Goal: Task Accomplishment & Management: Manage account settings

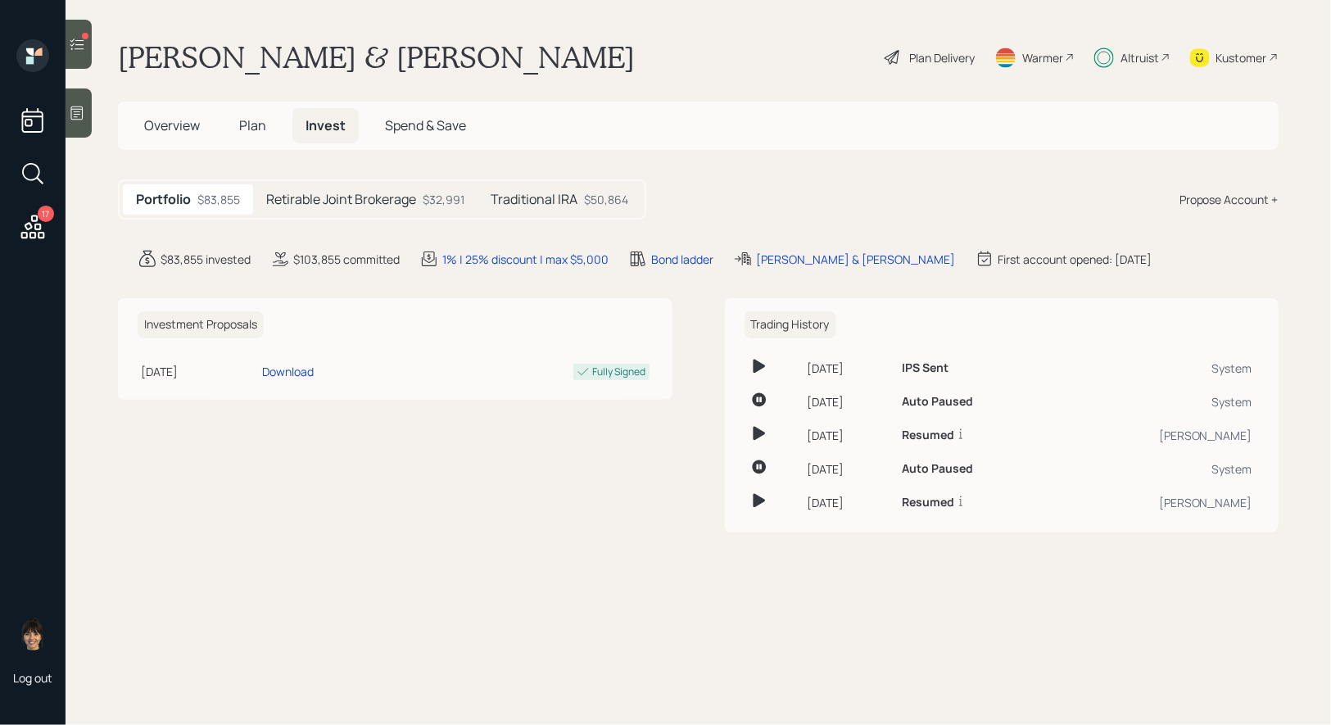
click at [79, 46] on icon at bounding box center [77, 44] width 16 height 16
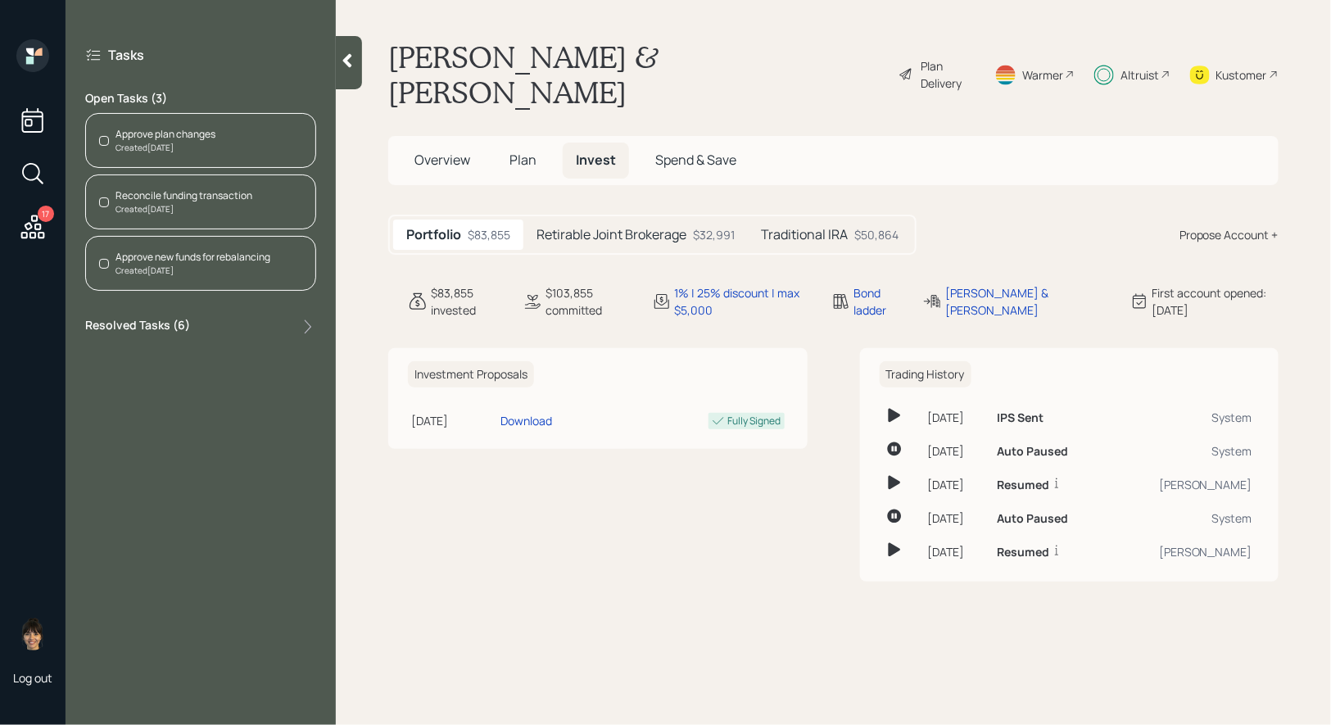
click at [156, 197] on div "Reconcile funding transaction" at bounding box center [183, 195] width 137 height 15
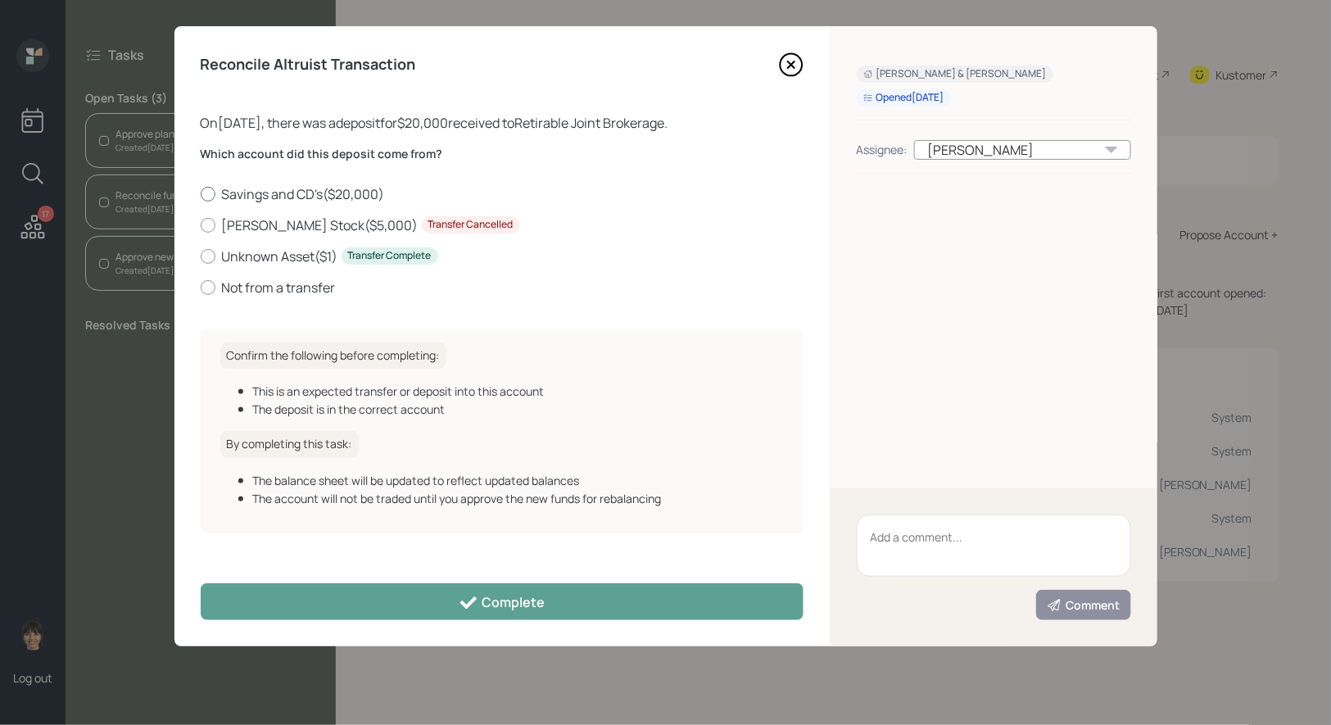
click at [210, 190] on div at bounding box center [208, 194] width 15 height 15
click at [201, 193] on input "Savings and CD's ( $20,000 )" at bounding box center [200, 193] width 1 height 1
radio input "true"
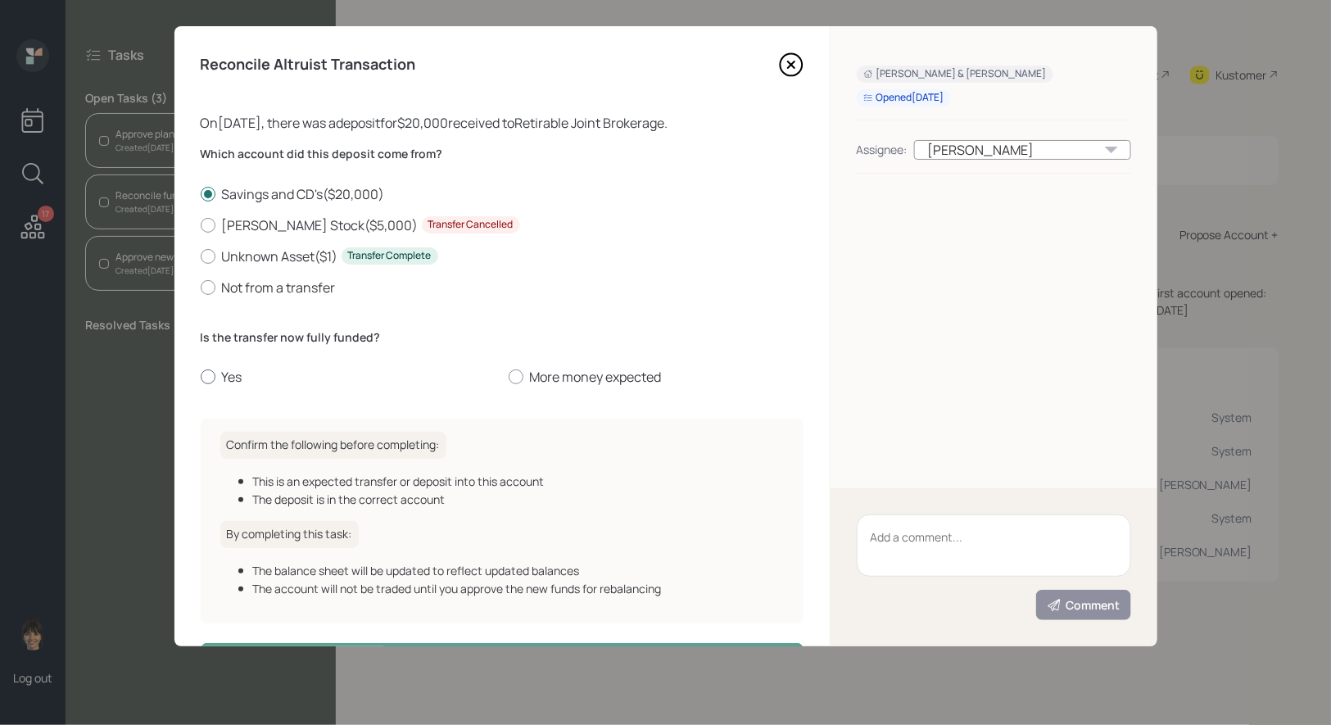
click at [201, 378] on div at bounding box center [208, 376] width 15 height 15
click at [201, 378] on input "Yes" at bounding box center [200, 377] width 1 height 1
radio input "true"
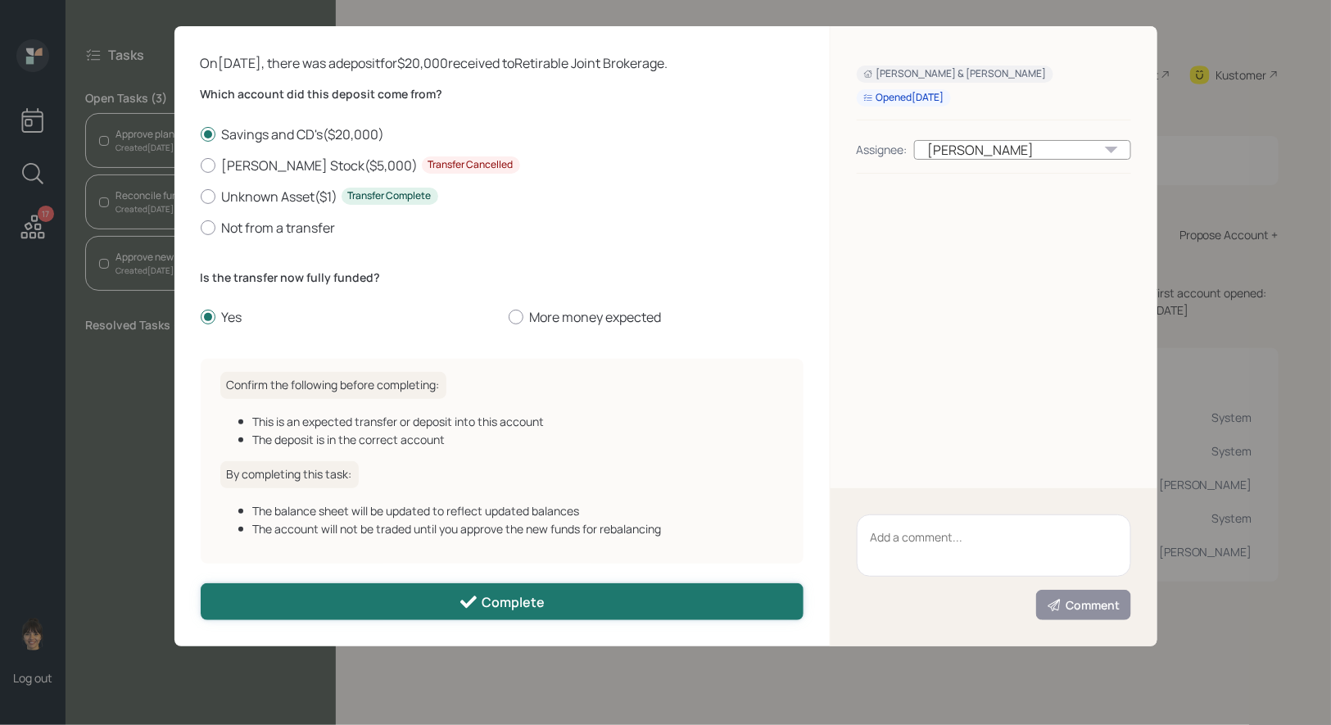
click at [332, 612] on button "Complete" at bounding box center [502, 601] width 603 height 37
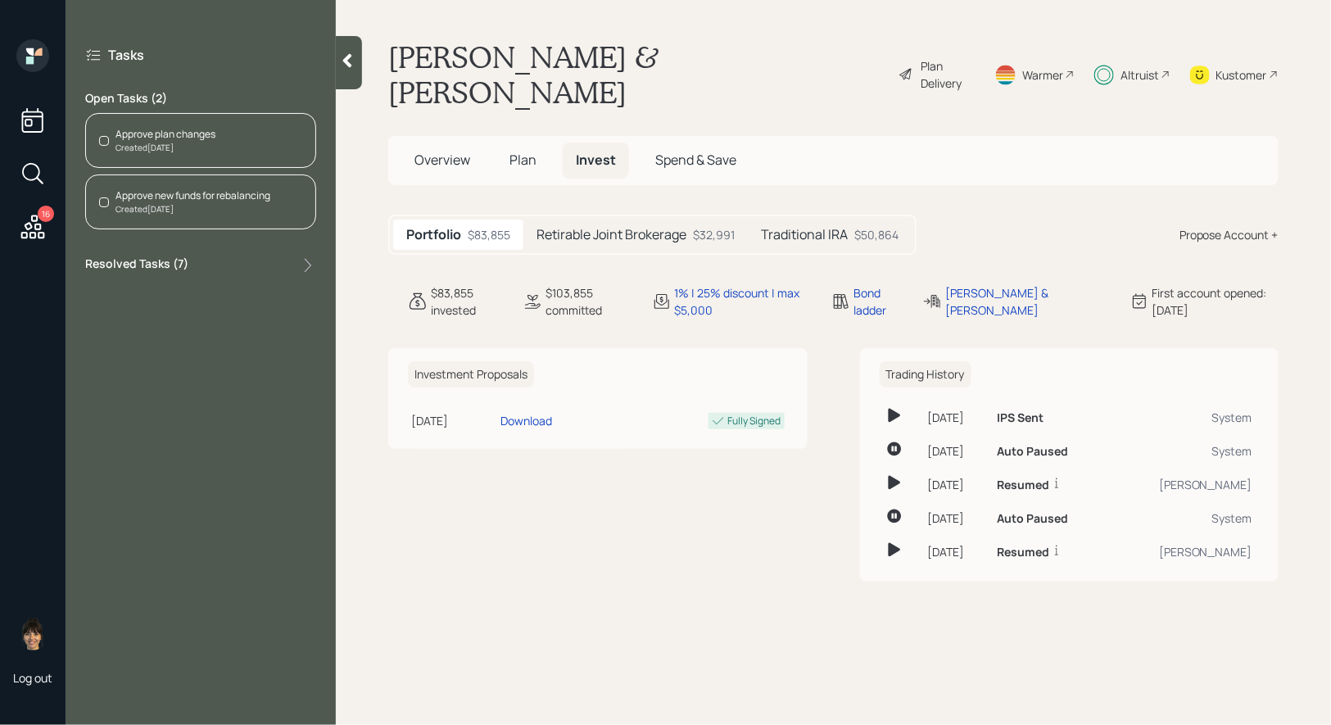
click at [655, 227] on h5 "Retirable Joint Brokerage" at bounding box center [611, 235] width 150 height 16
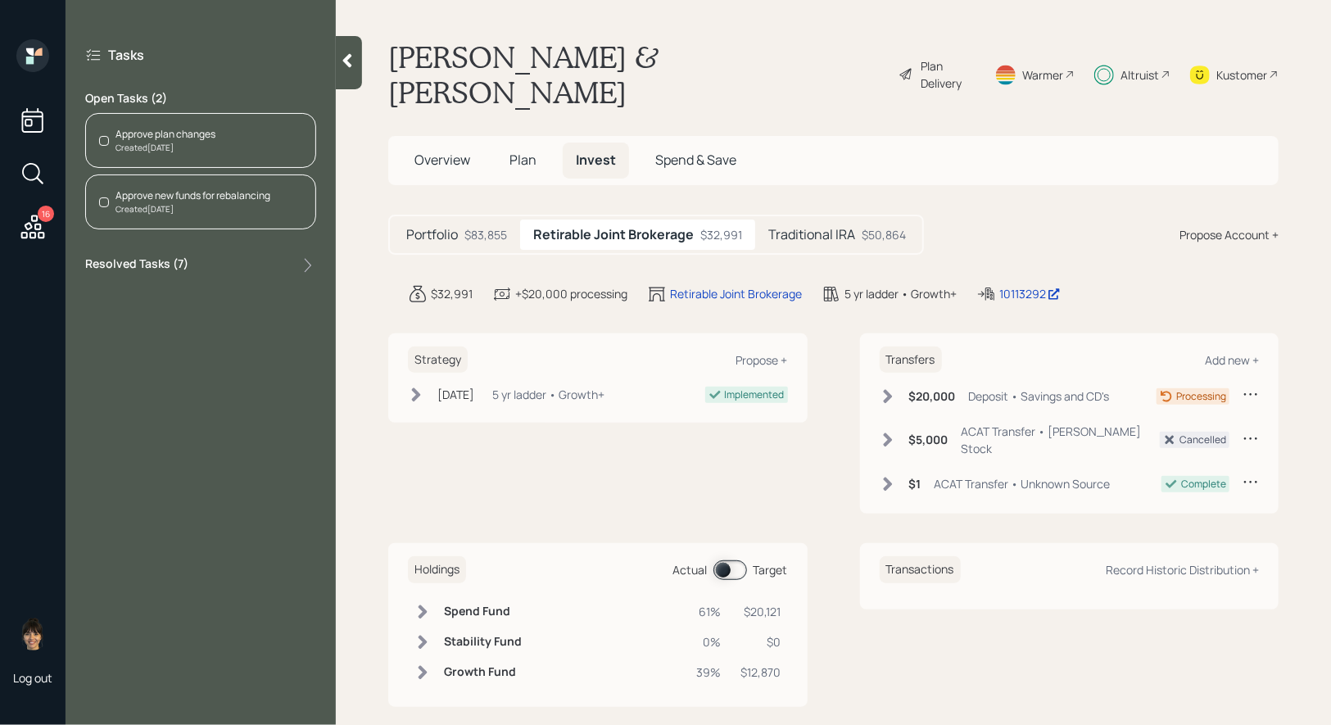
click at [722, 560] on span at bounding box center [730, 570] width 34 height 20
click at [204, 198] on div "Approve new funds for rebalancing" at bounding box center [192, 195] width 155 height 15
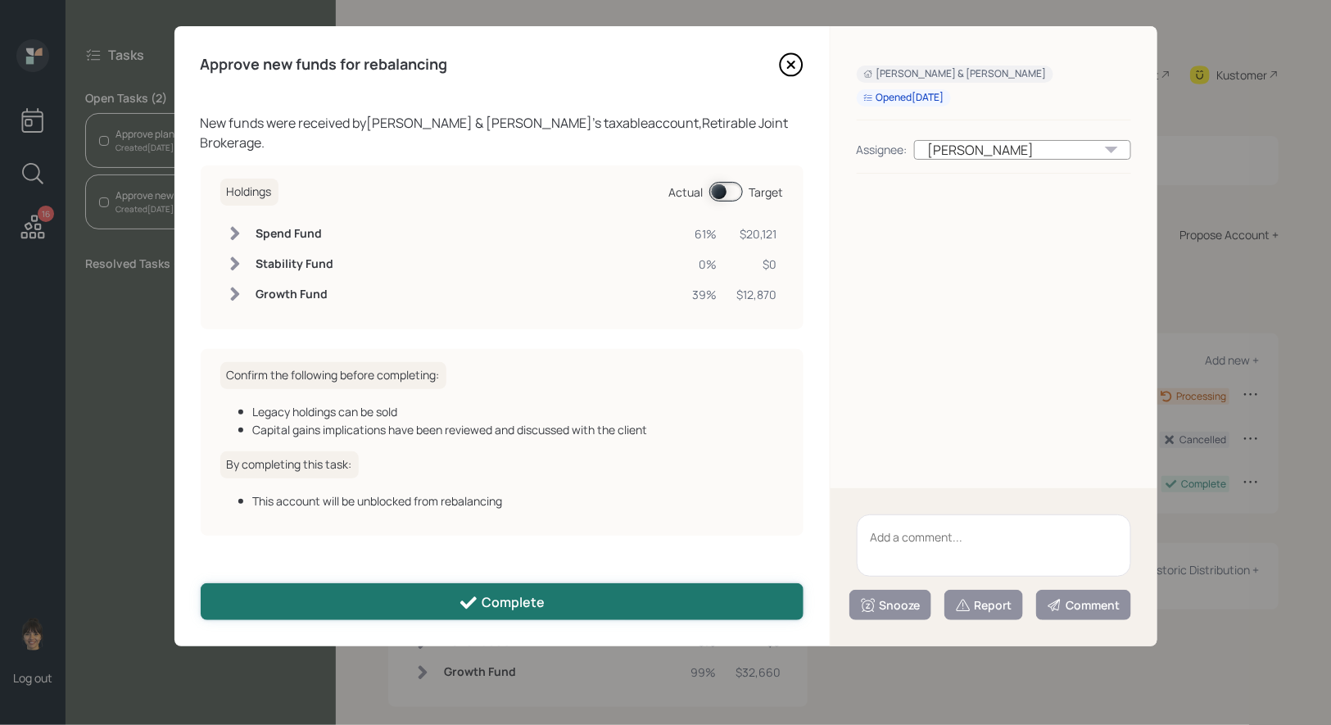
click at [502, 603] on div "Complete" at bounding box center [502, 603] width 86 height 20
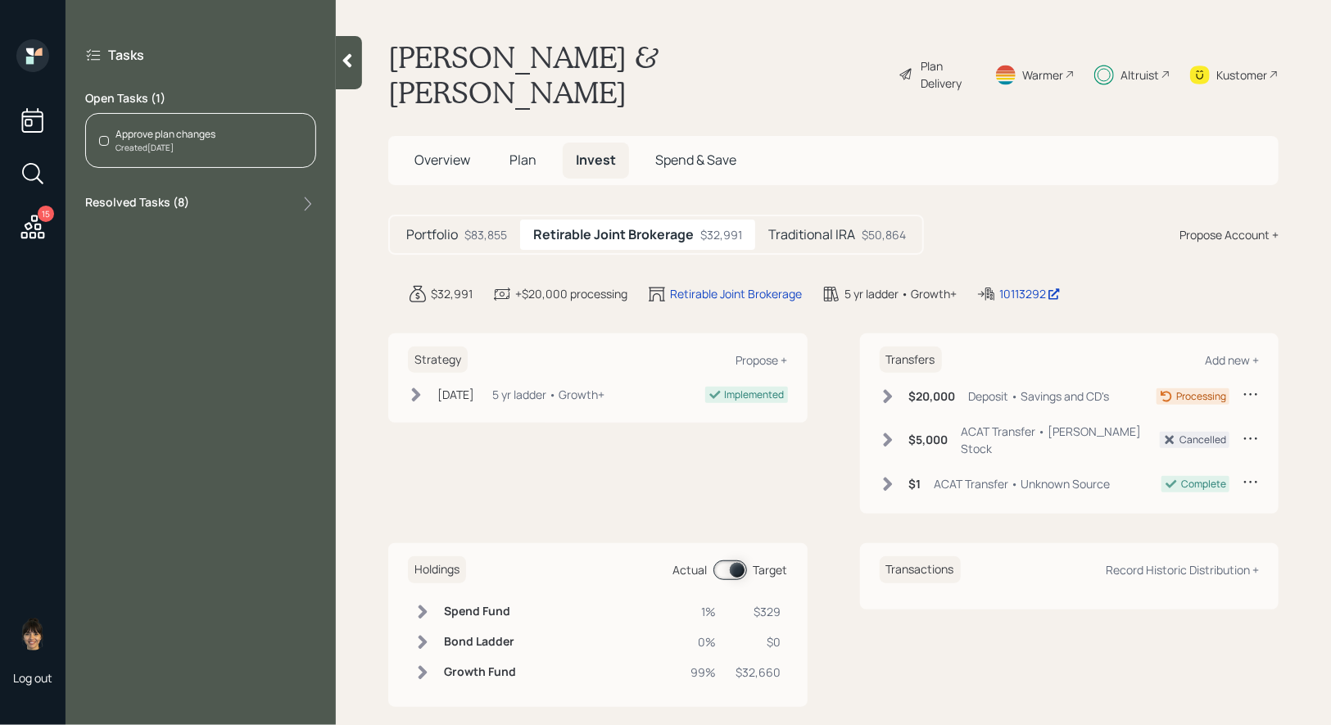
click at [232, 150] on div "Approve plan changes Created Yesterday" at bounding box center [200, 140] width 231 height 55
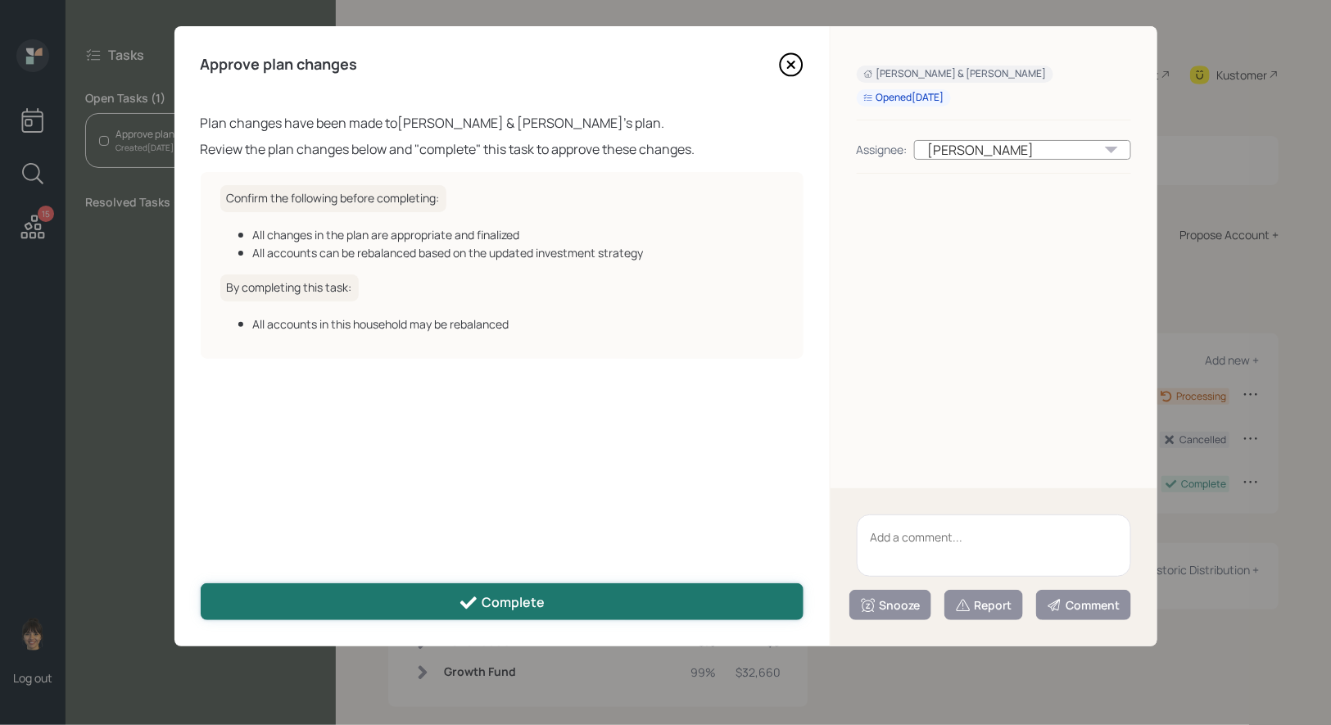
click at [518, 593] on div "Complete" at bounding box center [502, 603] width 86 height 20
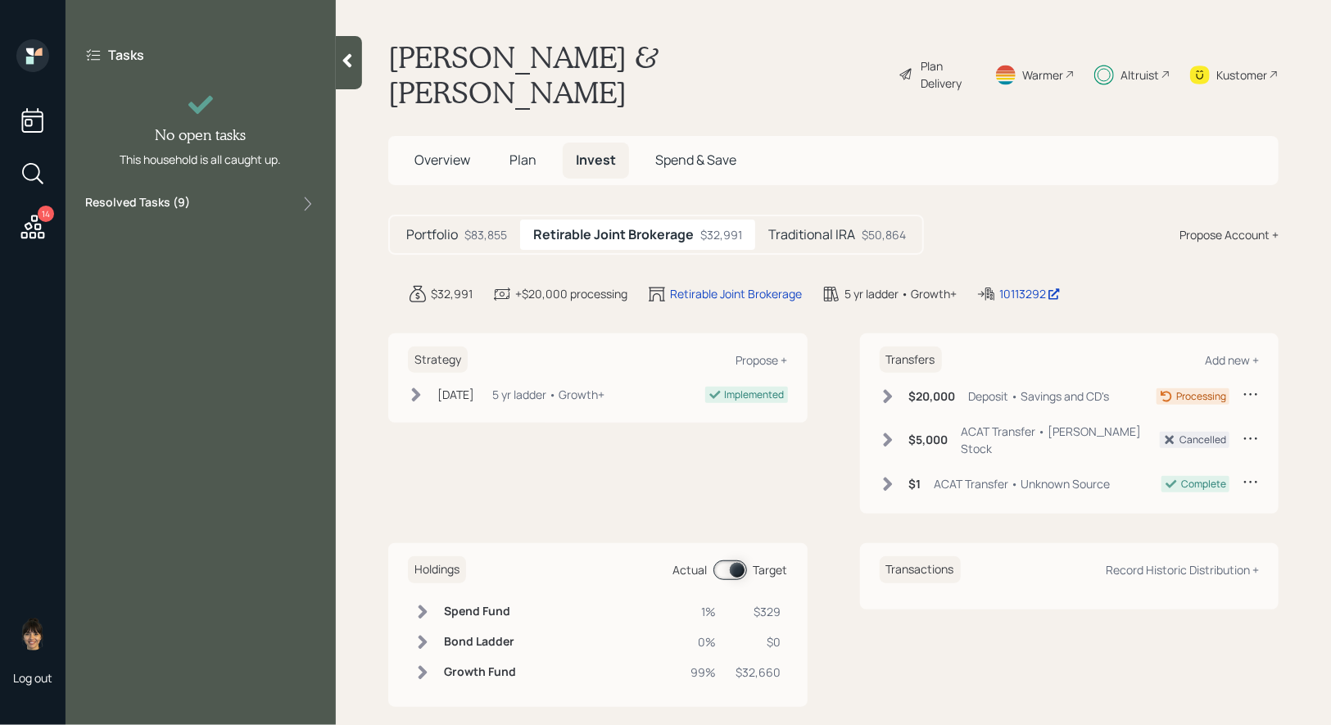
click at [513, 151] on span "Plan" at bounding box center [522, 160] width 27 height 18
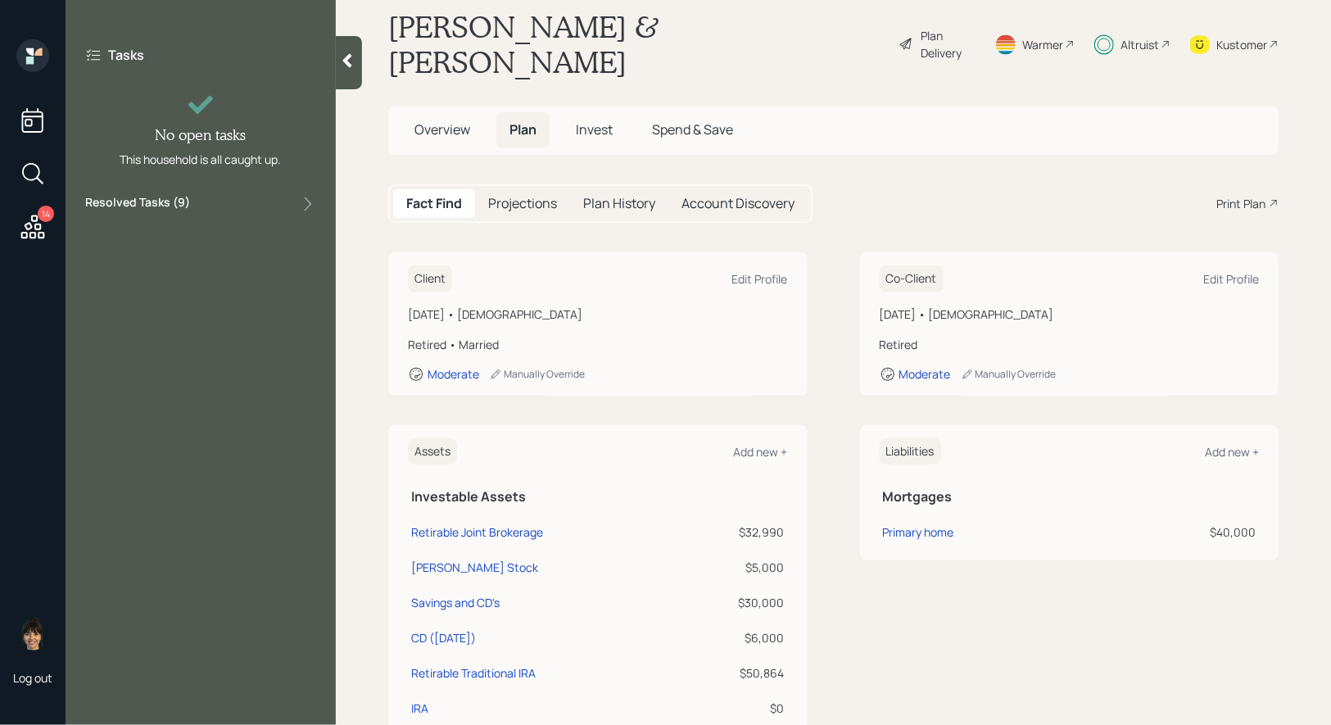
scroll to position [36, 0]
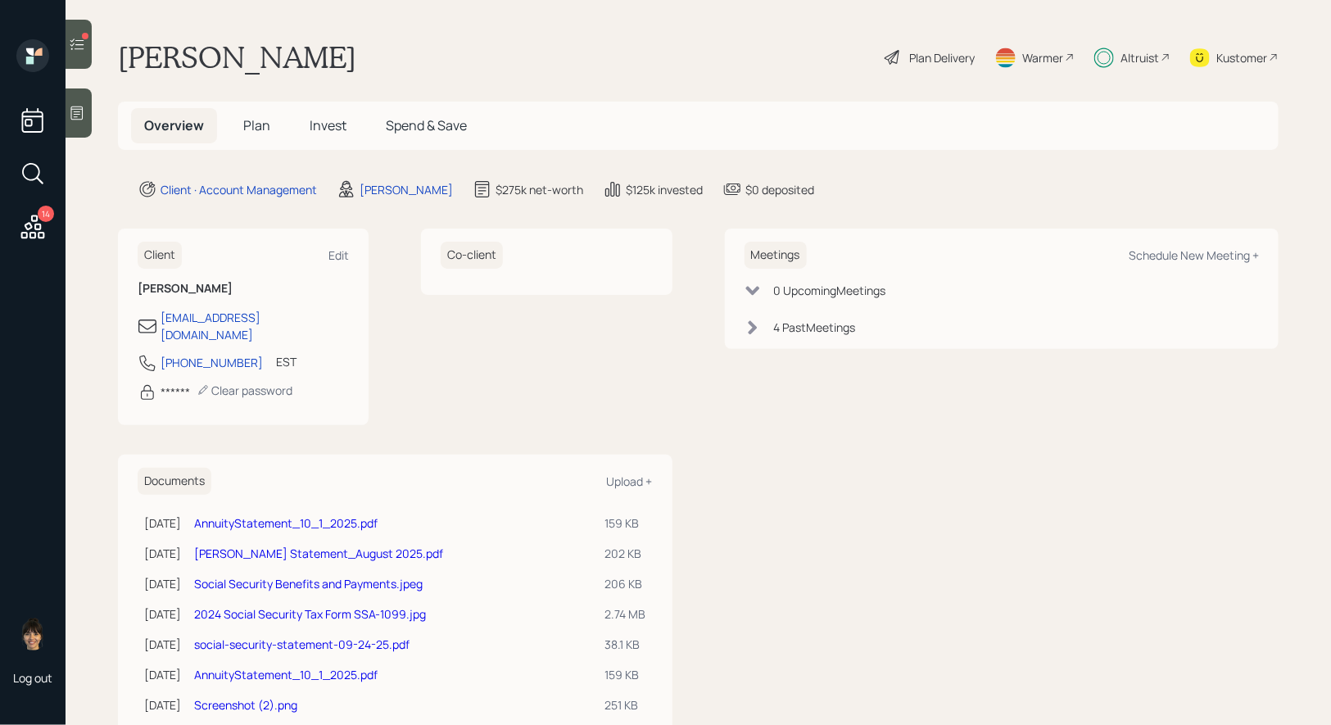
click at [329, 120] on span "Invest" at bounding box center [328, 125] width 37 height 18
